Goal: Transaction & Acquisition: Purchase product/service

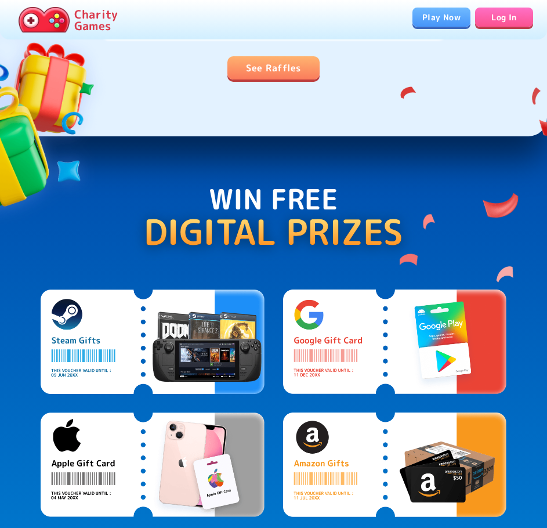
scroll to position [464, 0]
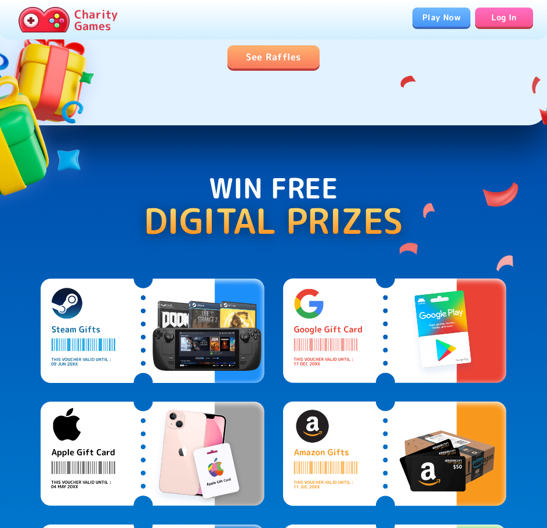
click at [117, 311] on img at bounding box center [153, 330] width 224 height 104
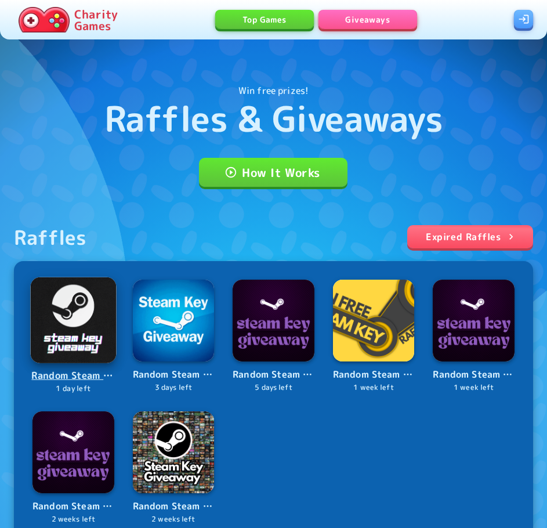
click at [78, 368] on p "Random Steam Key" at bounding box center [73, 376] width 84 height 16
